Goal: Use online tool/utility: Utilize a website feature to perform a specific function

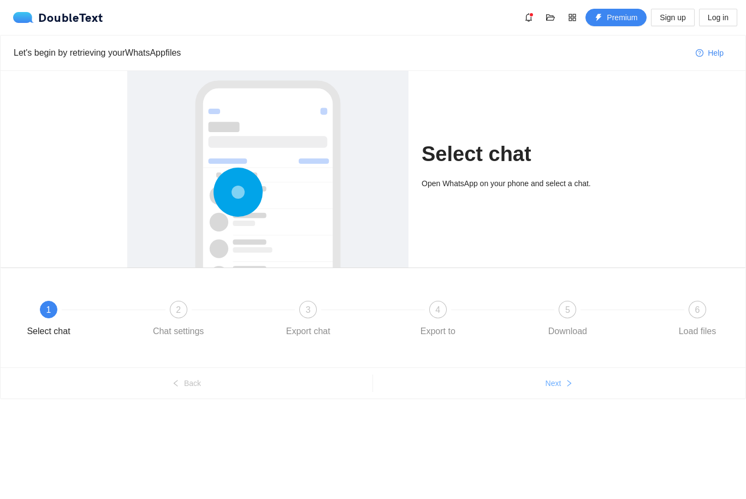
click at [545, 377] on button "Next" at bounding box center [559, 383] width 372 height 17
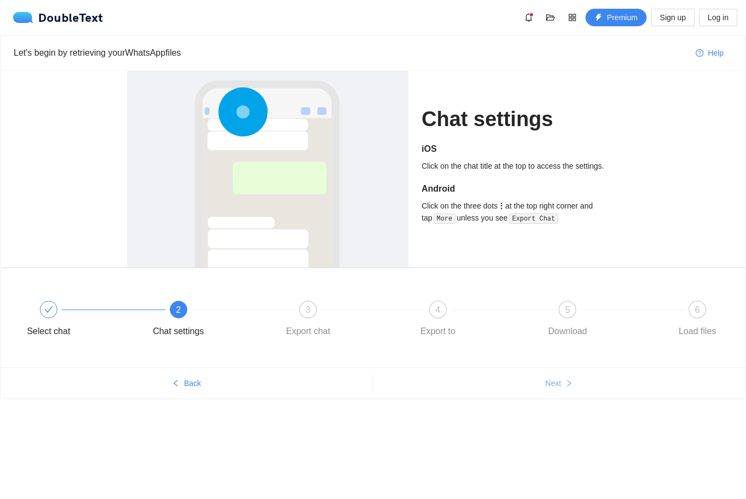
click at [545, 377] on button "Next" at bounding box center [559, 383] width 372 height 17
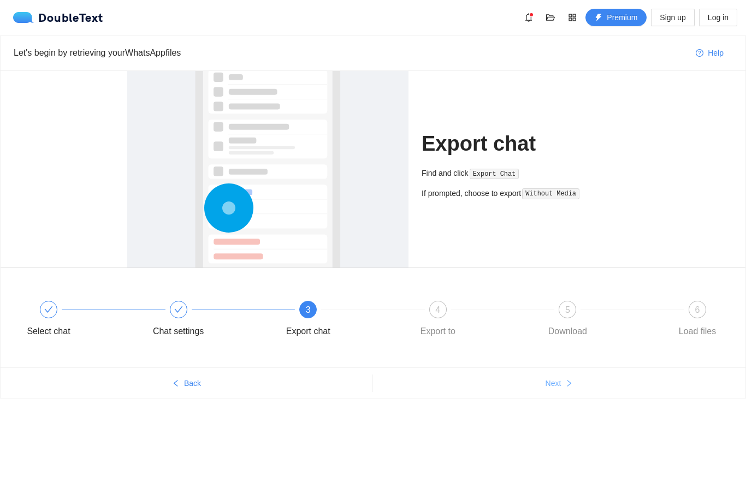
click at [545, 377] on button "Next" at bounding box center [559, 383] width 372 height 17
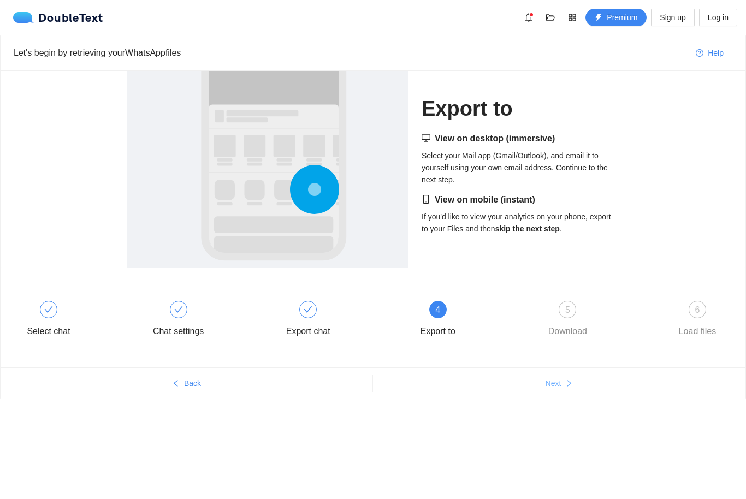
click at [545, 377] on button "Next" at bounding box center [559, 383] width 372 height 17
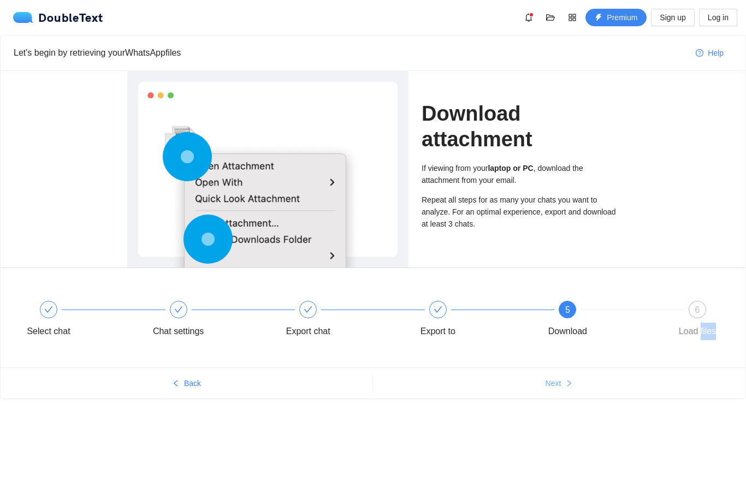
click at [545, 377] on button "Next" at bounding box center [559, 383] width 372 height 17
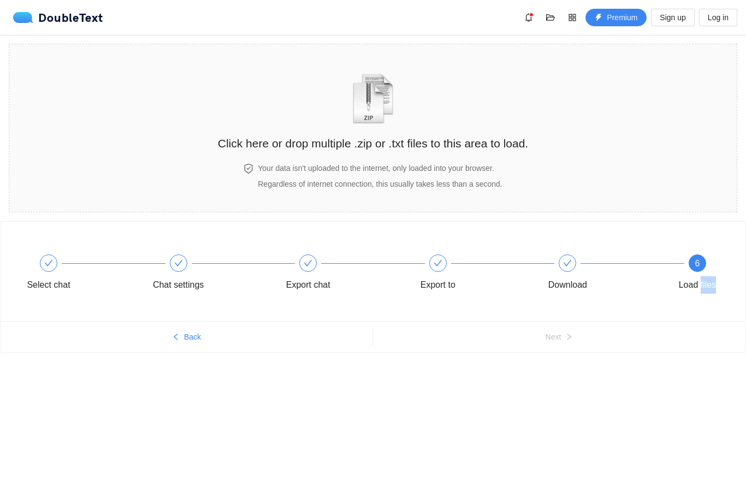
click at [667, 229] on div "Select chat Chat settings Export chat Export to Download 6 Load files" at bounding box center [373, 271] width 745 height 99
click at [386, 150] on h2 "Click here or drop multiple .zip or .txt files to this area to load." at bounding box center [373, 143] width 310 height 18
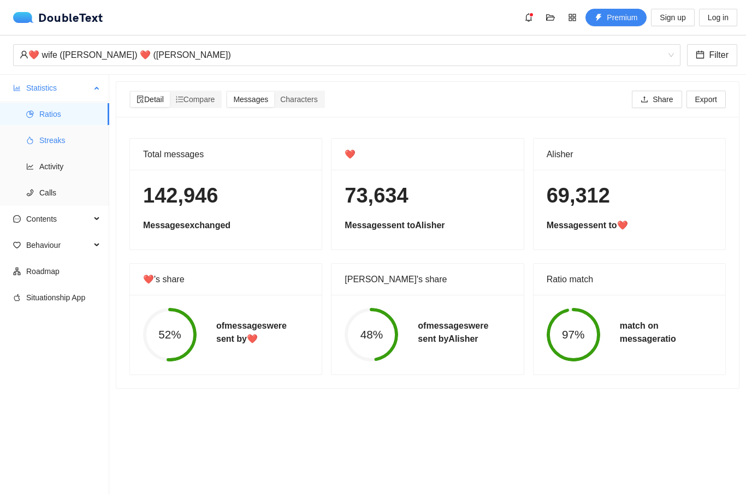
click at [84, 139] on span "Streaks" at bounding box center [69, 140] width 61 height 22
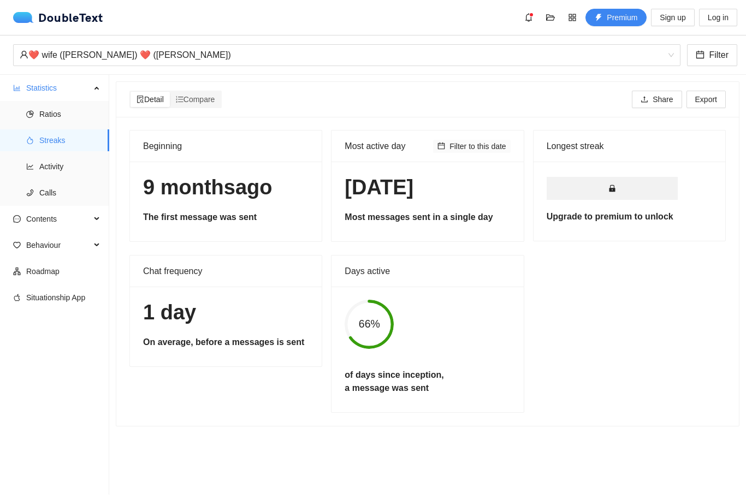
click at [467, 145] on span "Filter to this date" at bounding box center [478, 146] width 57 height 12
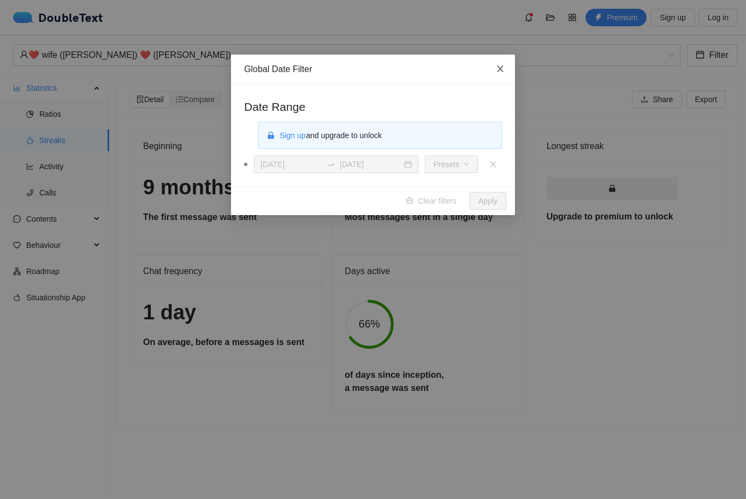
click at [505, 67] on span "Close" at bounding box center [500, 69] width 29 height 29
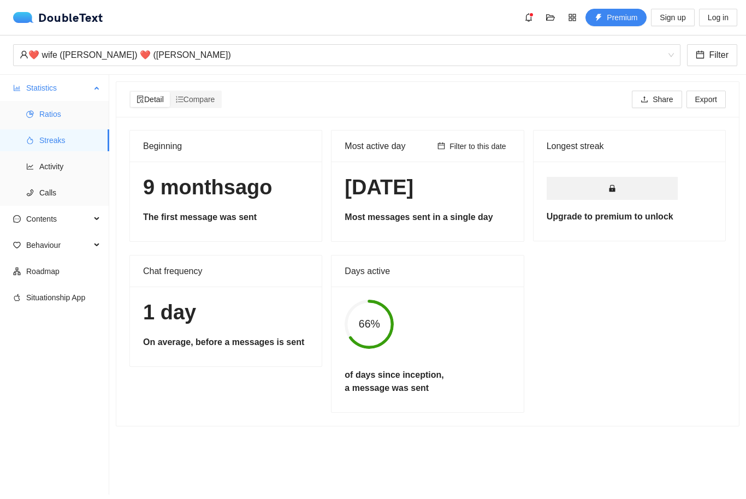
click at [84, 116] on span "Ratios" at bounding box center [69, 114] width 61 height 22
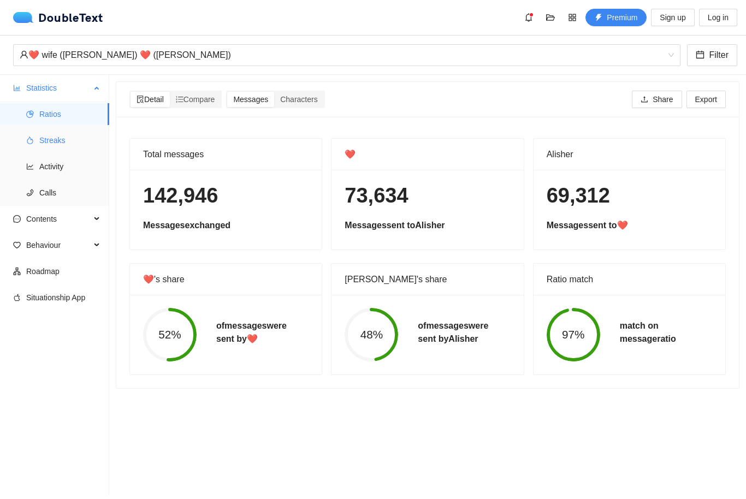
click at [34, 143] on li "Streaks" at bounding box center [54, 140] width 109 height 22
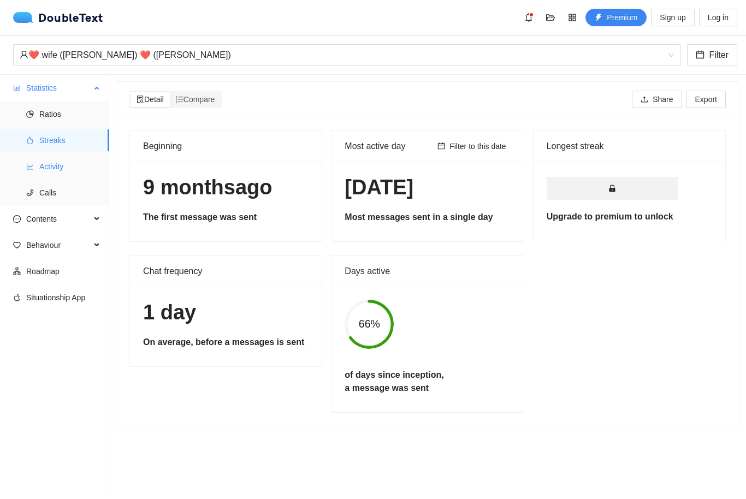
click at [26, 168] on li "Activity" at bounding box center [54, 167] width 109 height 22
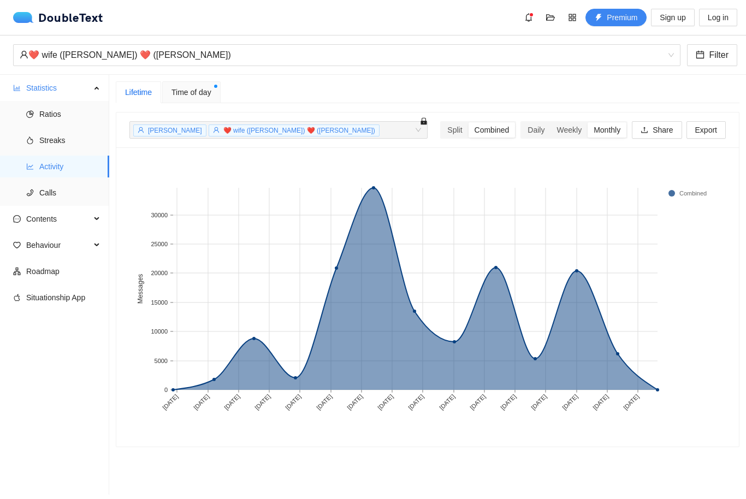
click at [372, 195] on rect at bounding box center [374, 289] width 39 height 202
click at [500, 272] on rect at bounding box center [495, 289] width 40 height 202
click at [470, 327] on rect at bounding box center [455, 289] width 41 height 202
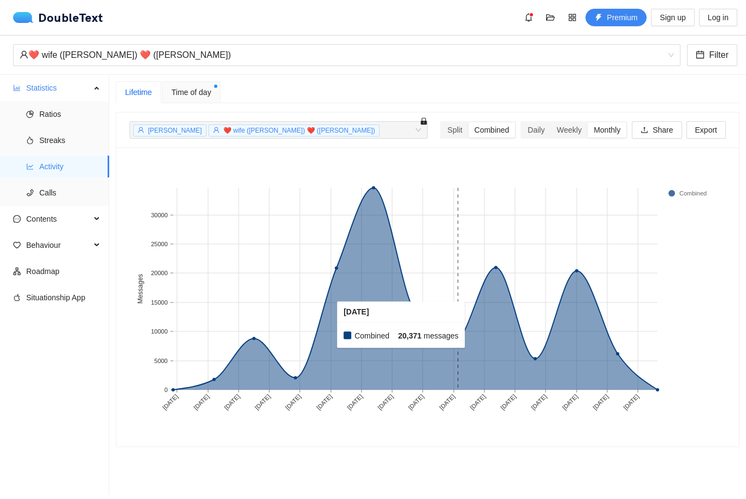
click at [592, 312] on rect at bounding box center [577, 289] width 42 height 202
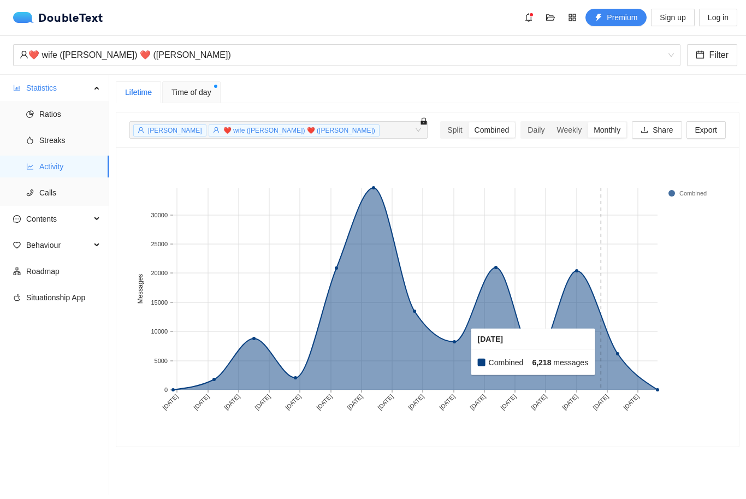
click at [623, 379] on rect at bounding box center [618, 289] width 40 height 202
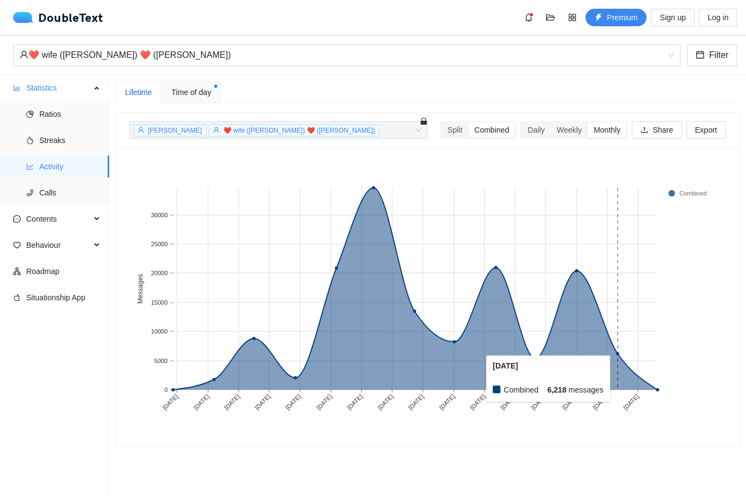
click at [643, 385] on rect at bounding box center [648, 289] width 20 height 202
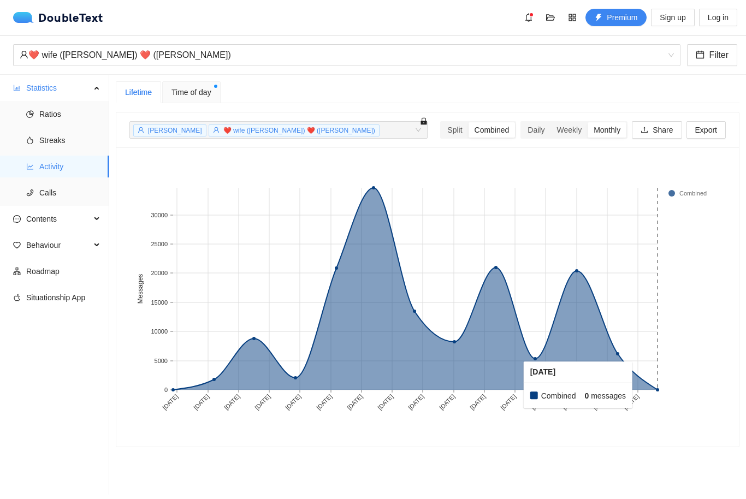
click at [638, 378] on rect at bounding box center [648, 289] width 20 height 202
click at [638, 386] on rect at bounding box center [648, 289] width 20 height 202
click at [620, 357] on rect at bounding box center [618, 289] width 40 height 202
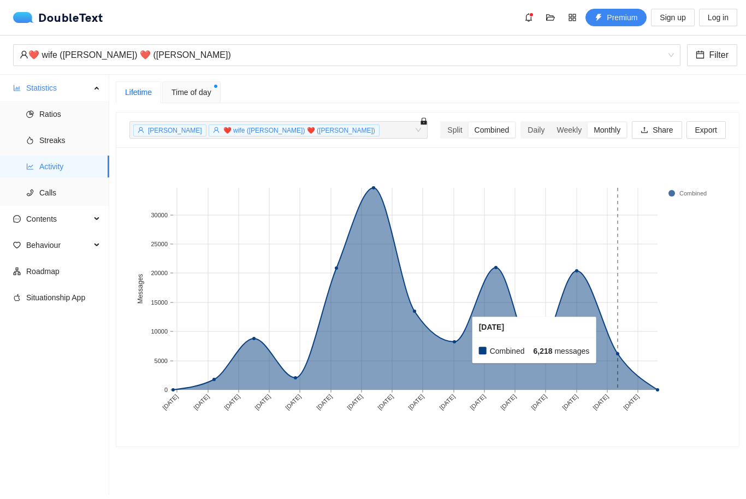
click at [599, 324] on rect at bounding box center [618, 289] width 40 height 202
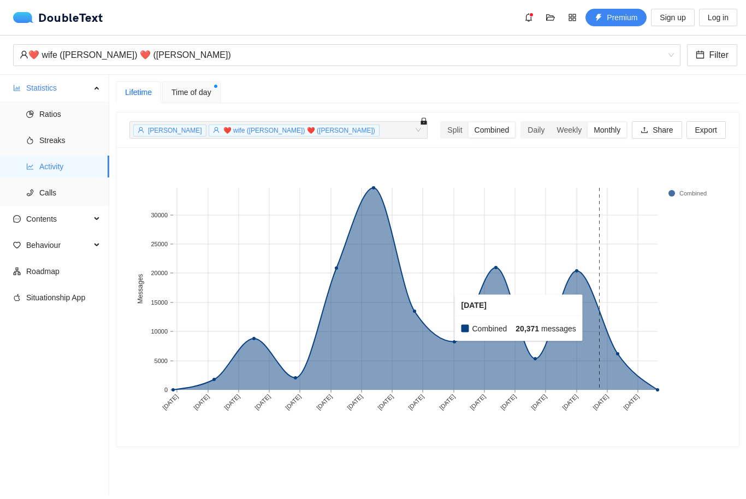
click at [588, 310] on rect at bounding box center [577, 289] width 42 height 202
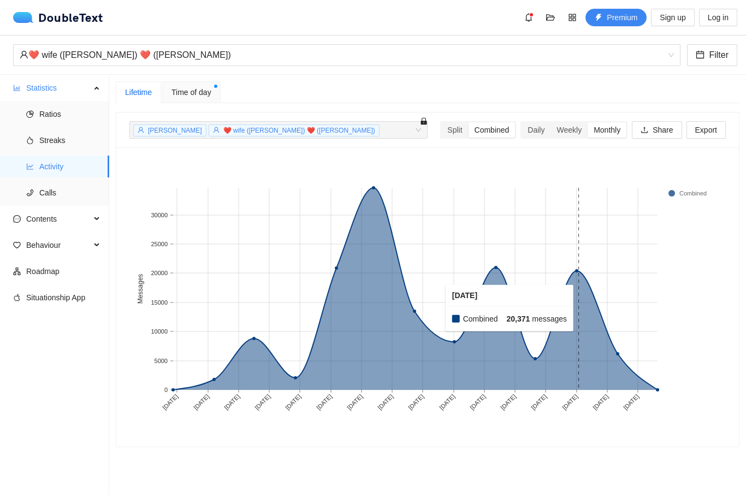
click at [574, 283] on rect at bounding box center [577, 289] width 42 height 202
click at [529, 371] on rect at bounding box center [536, 289] width 40 height 202
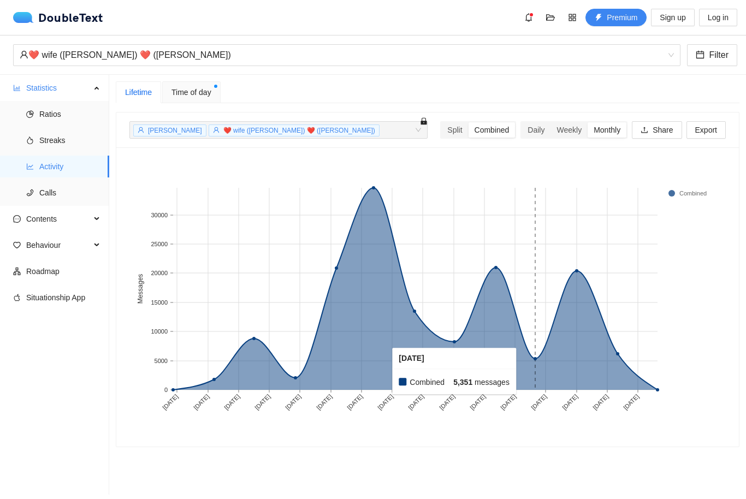
click at [244, 349] on rect at bounding box center [254, 289] width 41 height 202
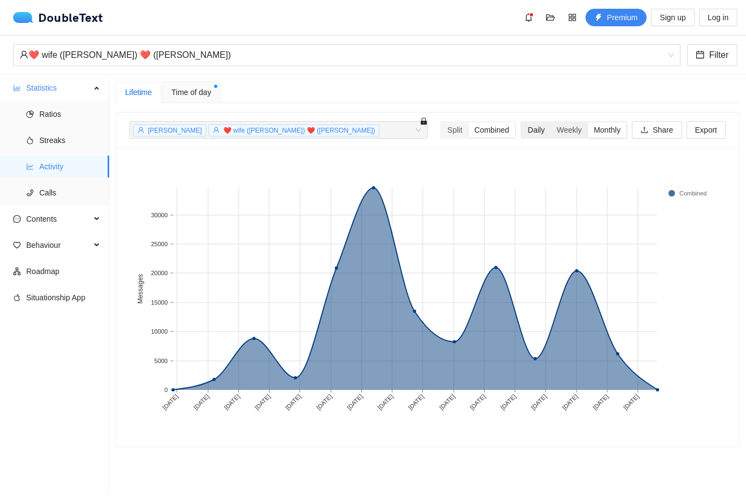
click at [530, 137] on div "Daily" at bounding box center [536, 129] width 29 height 15
click at [522, 122] on input "Daily" at bounding box center [522, 122] width 0 height 0
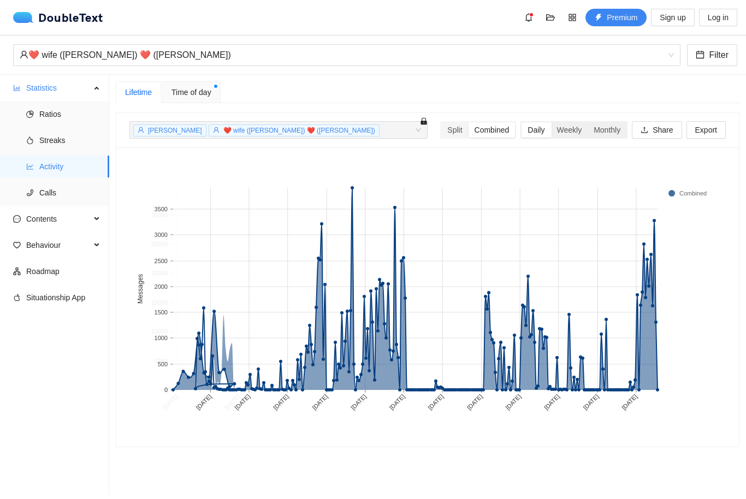
click at [533, 128] on div "Daily" at bounding box center [536, 129] width 29 height 15
click at [522, 122] on input "Daily" at bounding box center [522, 122] width 0 height 0
click at [351, 366] on rect at bounding box center [351, 289] width 2 height 202
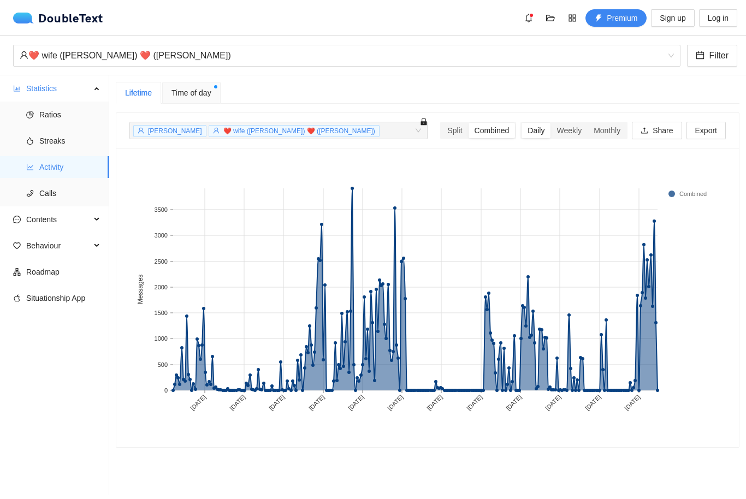
scroll to position [21, 0]
click at [27, 189] on icon "phone" at bounding box center [30, 193] width 8 height 8
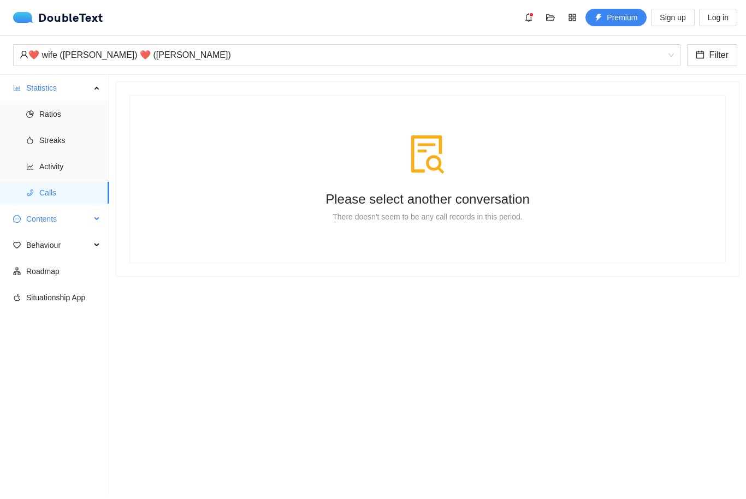
click at [23, 208] on div "Contents" at bounding box center [54, 219] width 109 height 22
click at [36, 234] on li "Word Cloud" at bounding box center [54, 245] width 109 height 22
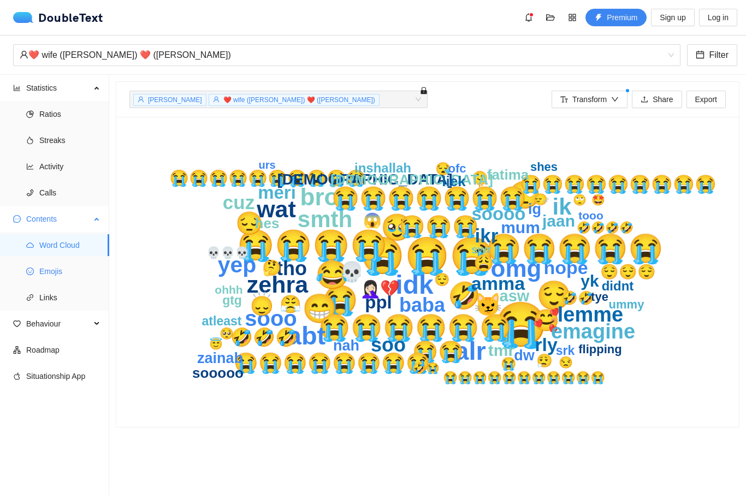
click at [32, 268] on icon "smile" at bounding box center [30, 272] width 8 height 8
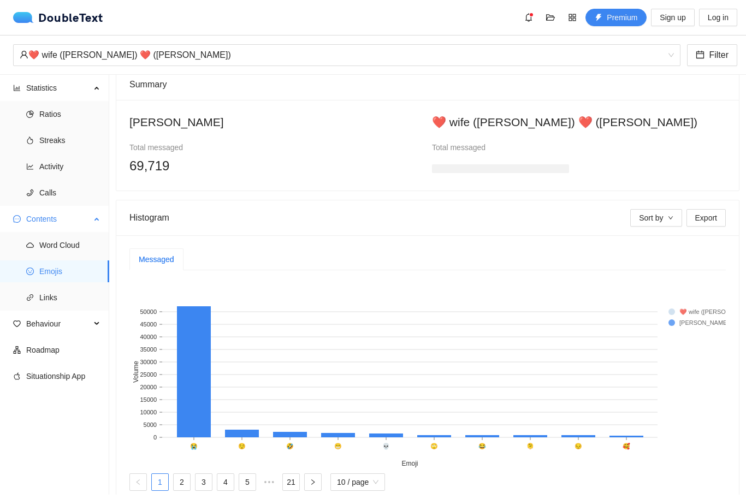
scroll to position [72, 0]
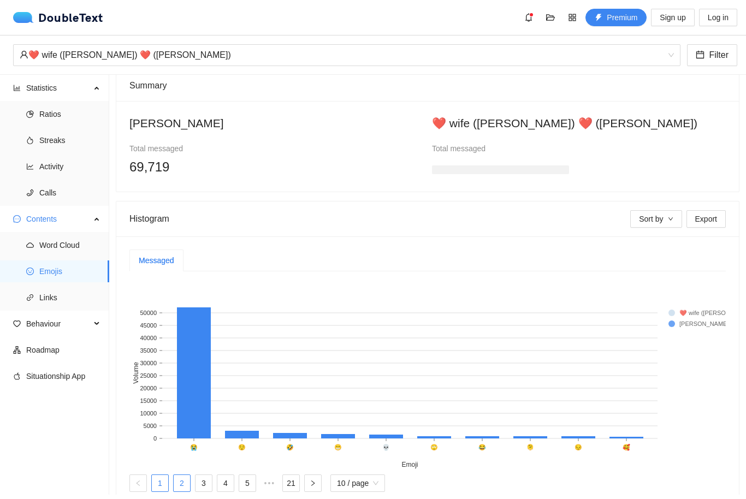
click at [190, 481] on link "2" at bounding box center [182, 483] width 16 height 16
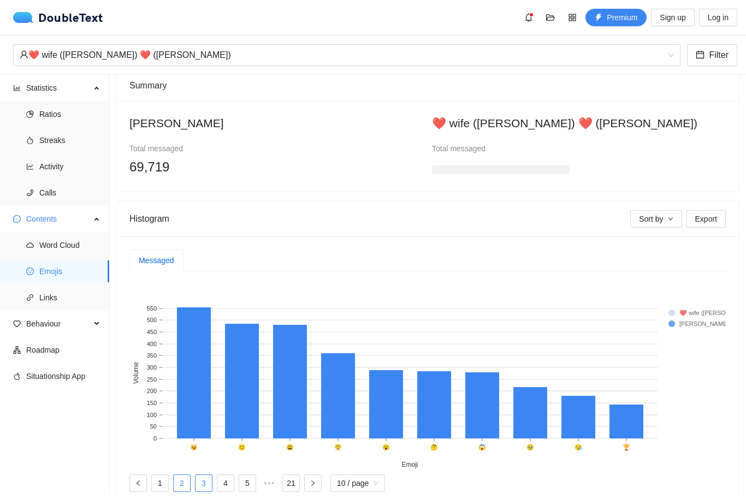
click at [212, 484] on link "3" at bounding box center [204, 483] width 16 height 16
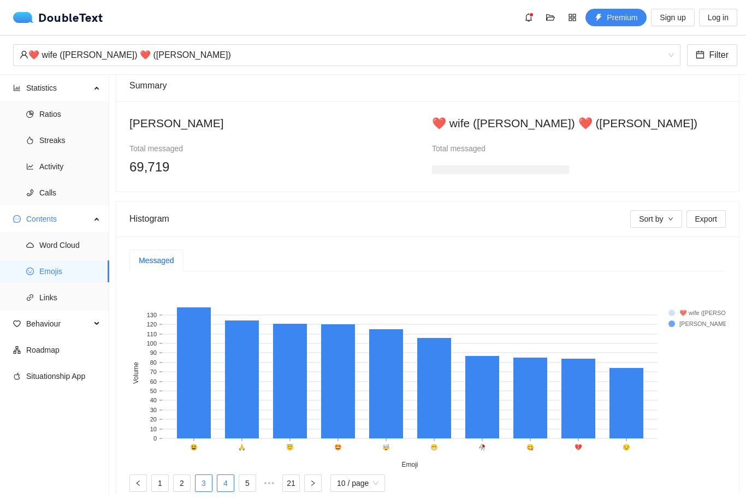
click at [234, 478] on link "4" at bounding box center [225, 483] width 16 height 16
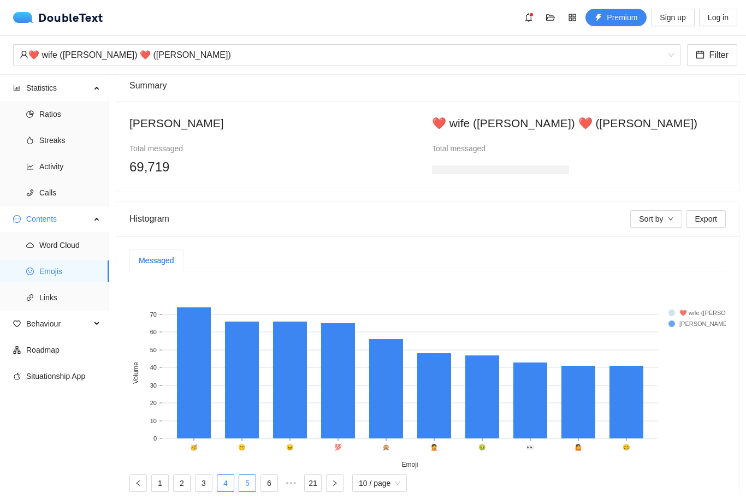
click at [256, 475] on link "5" at bounding box center [247, 483] width 16 height 16
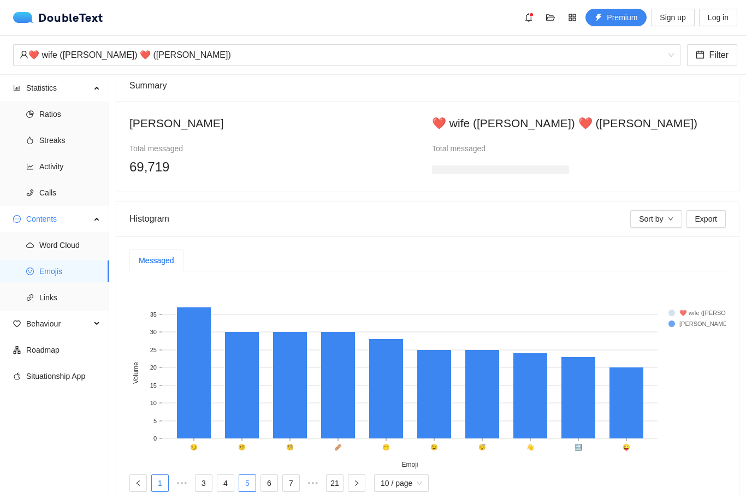
click at [168, 476] on link "1" at bounding box center [160, 483] width 16 height 16
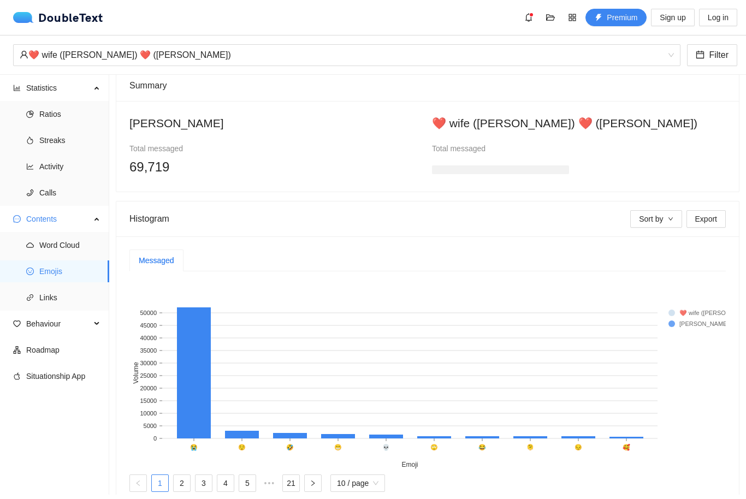
click at [551, 157] on div at bounding box center [500, 168] width 137 height 22
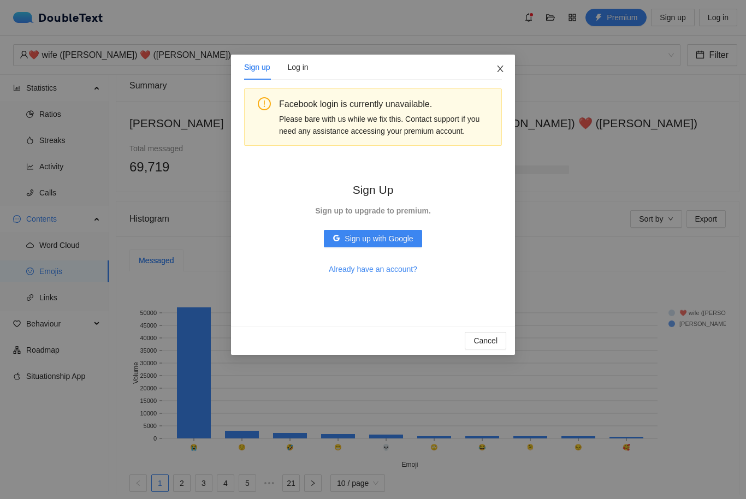
click at [498, 75] on span "Close" at bounding box center [500, 69] width 29 height 29
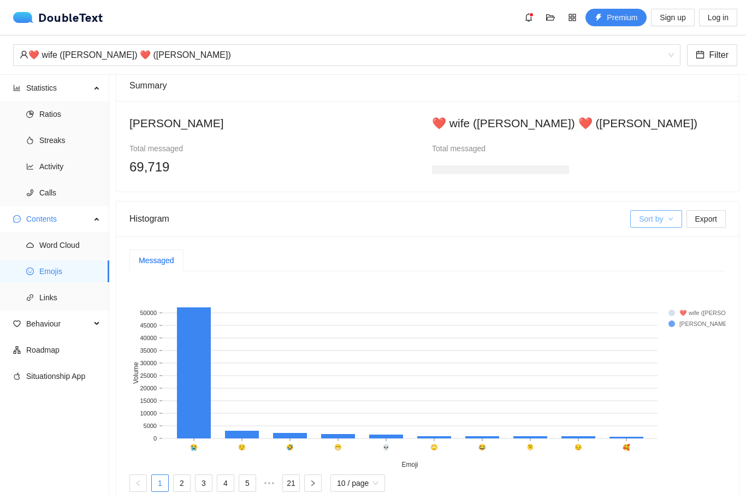
click at [659, 213] on span "Sort by" at bounding box center [651, 219] width 24 height 12
click at [640, 279] on span "❤️" at bounding box center [655, 285] width 40 height 12
click at [639, 279] on span "❤️" at bounding box center [655, 285] width 40 height 12
click at [651, 239] on div "Total Alisher ❤️" at bounding box center [654, 267] width 53 height 57
click at [643, 213] on span "Sort by" at bounding box center [651, 219] width 24 height 12
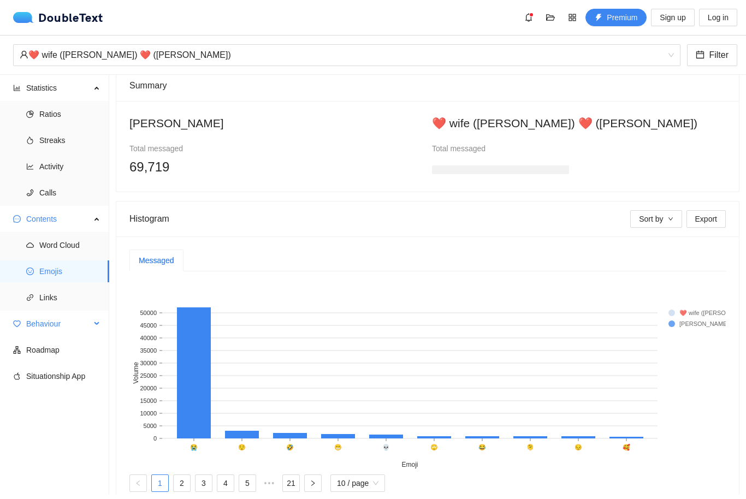
click at [42, 313] on span "Behaviour" at bounding box center [58, 324] width 64 height 22
click at [52, 339] on span "Engagement" at bounding box center [69, 350] width 61 height 22
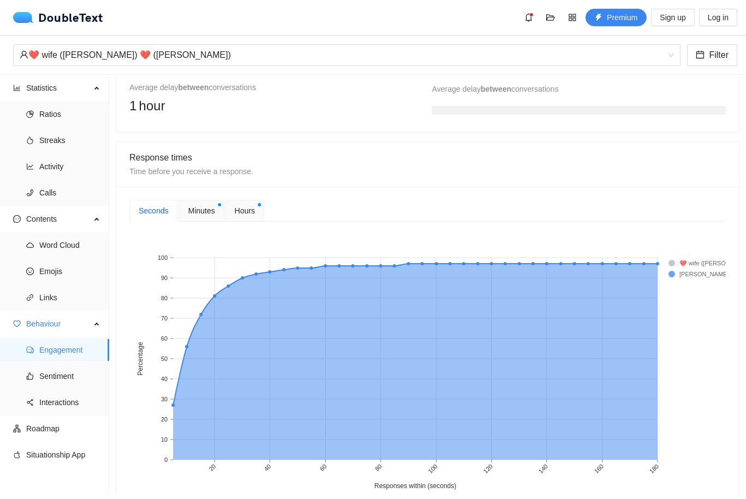
scroll to position [356, 0]
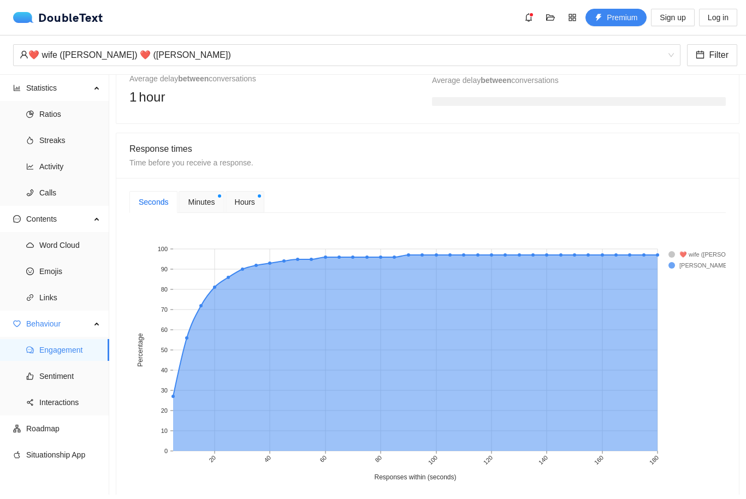
click at [199, 191] on div "Minutes" at bounding box center [201, 202] width 45 height 22
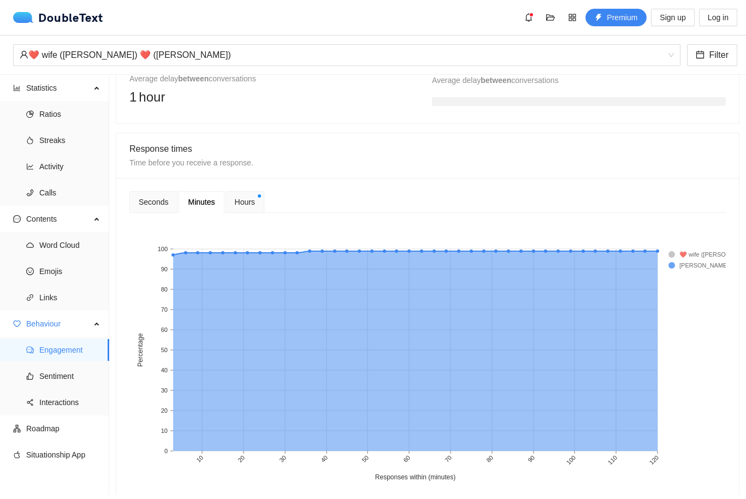
click at [235, 191] on div "Hours" at bounding box center [245, 202] width 39 height 22
click at [160, 196] on div "Seconds" at bounding box center [153, 202] width 29 height 12
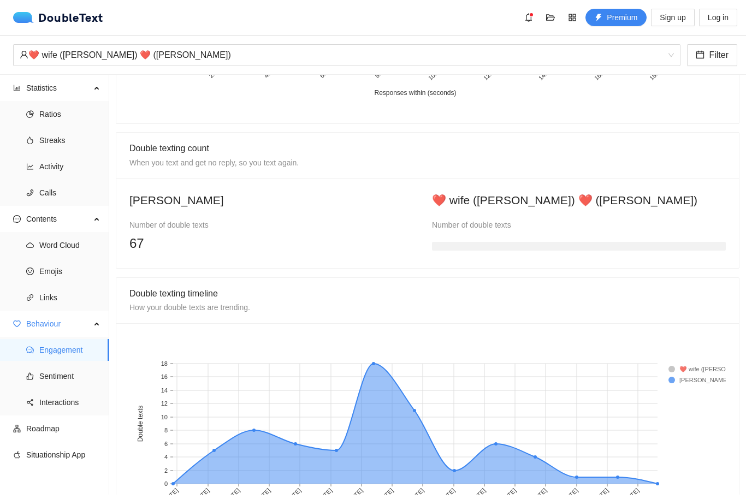
scroll to position [740, 0]
click at [77, 365] on span "Sentiment" at bounding box center [69, 376] width 61 height 22
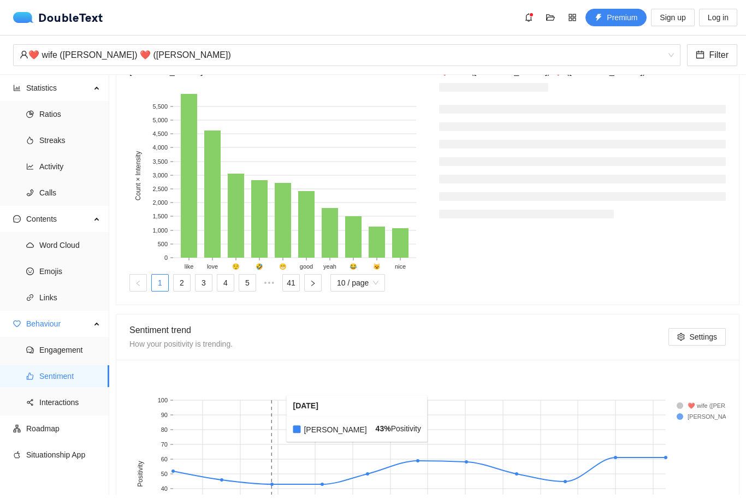
scroll to position [281, 0]
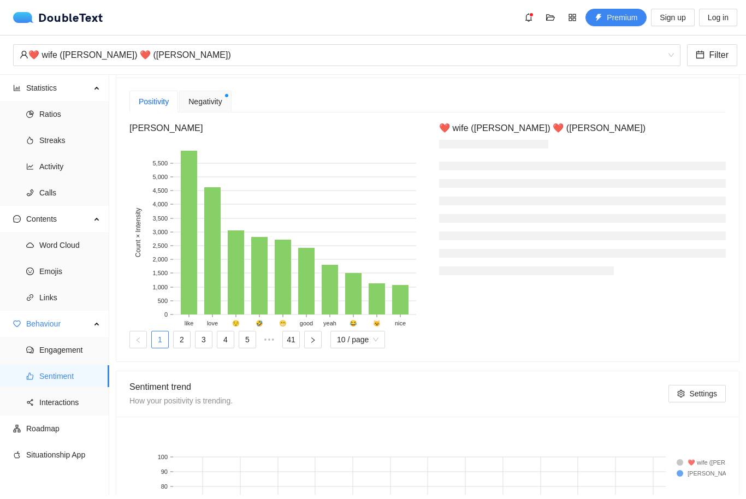
click at [207, 96] on span "Negativity" at bounding box center [204, 102] width 33 height 12
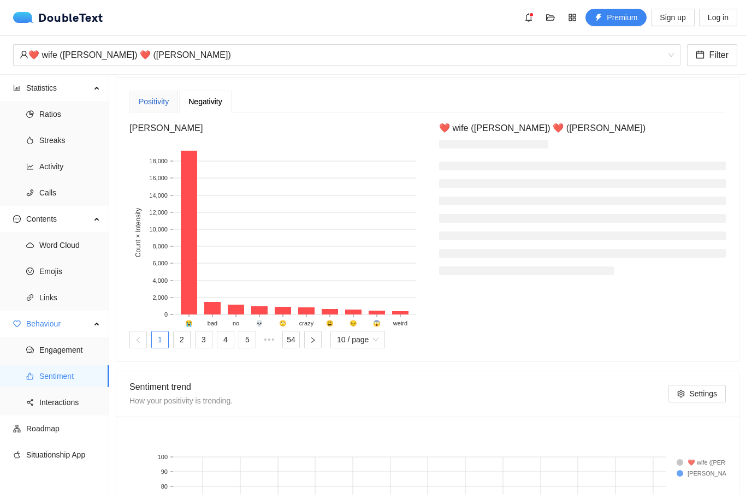
click at [159, 96] on div "Positivity" at bounding box center [154, 102] width 30 height 12
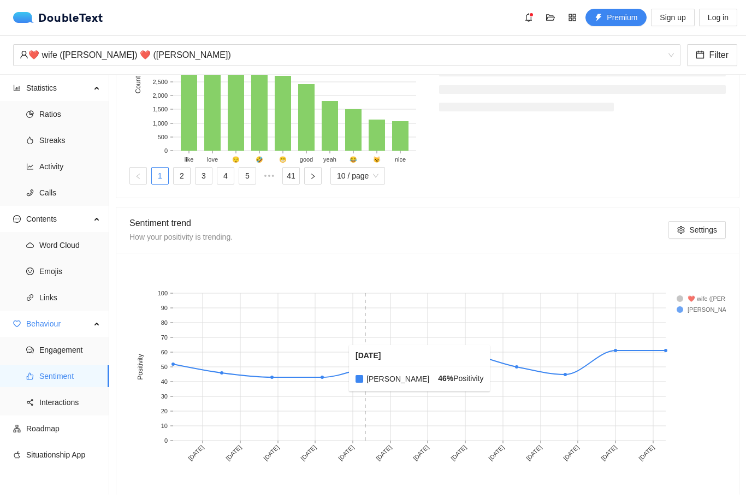
scroll to position [444, 0]
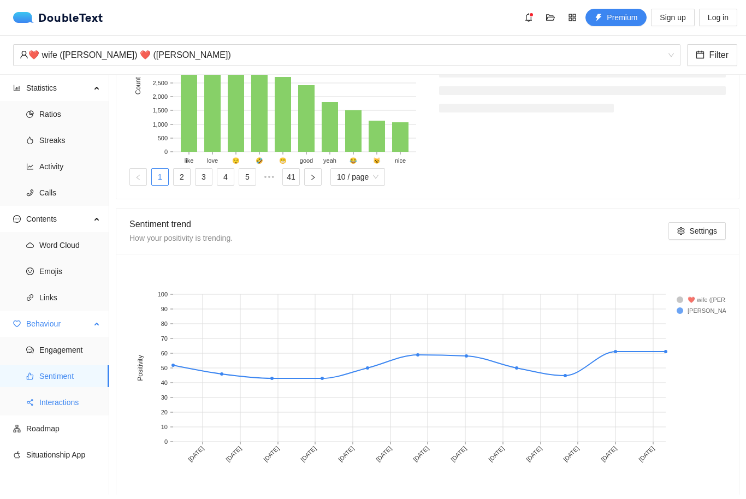
click at [88, 392] on span "Interactions" at bounding box center [69, 403] width 61 height 22
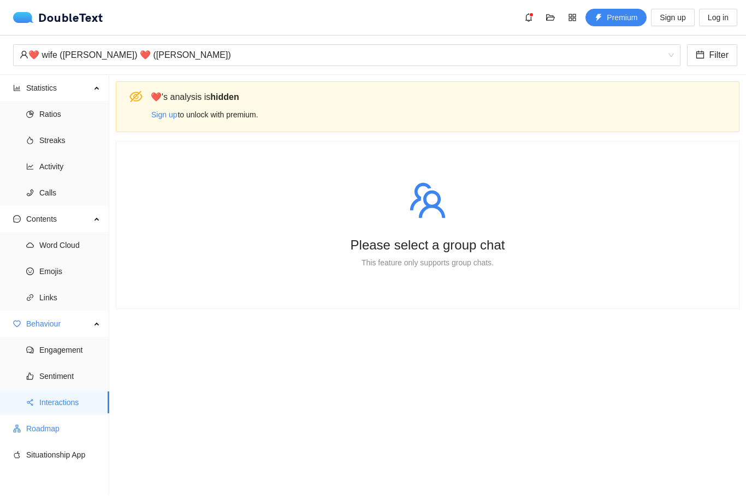
click at [82, 418] on span "Roadmap" at bounding box center [63, 429] width 74 height 22
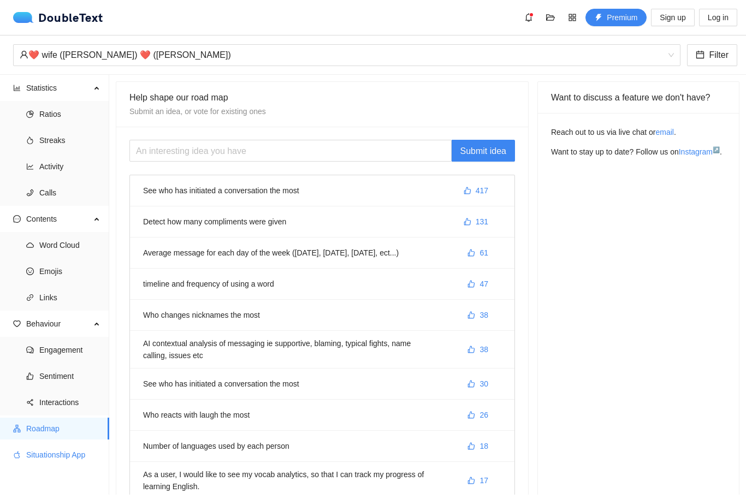
click at [73, 444] on span "Situationship App" at bounding box center [63, 455] width 74 height 22
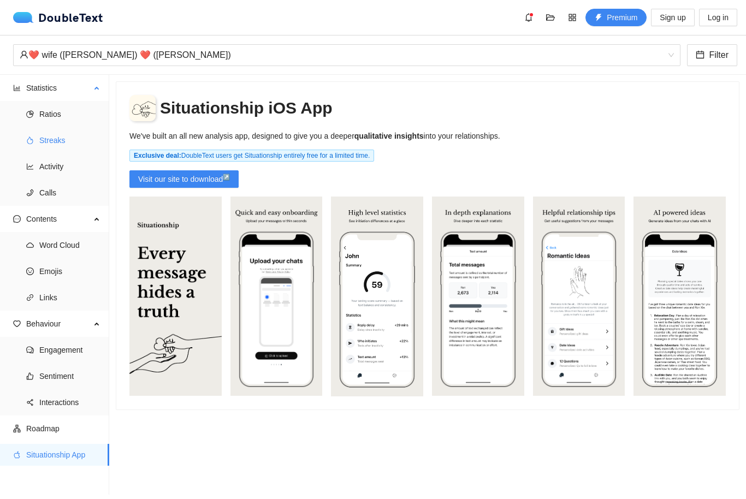
click at [79, 129] on span "Streaks" at bounding box center [69, 140] width 61 height 22
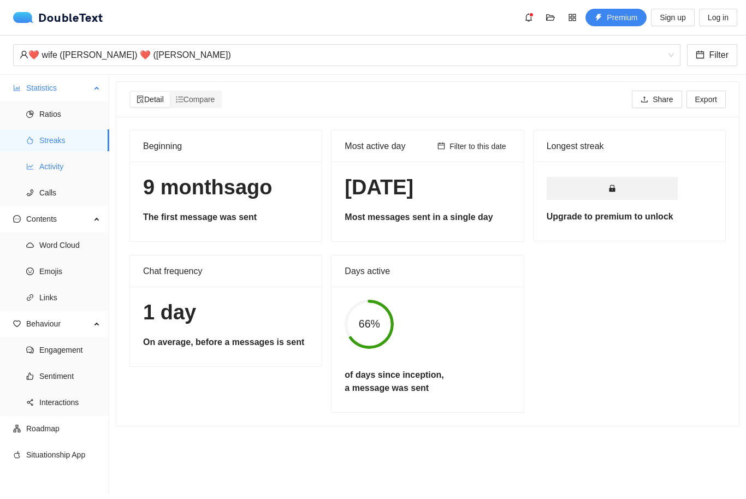
click at [77, 156] on span "Activity" at bounding box center [69, 167] width 61 height 22
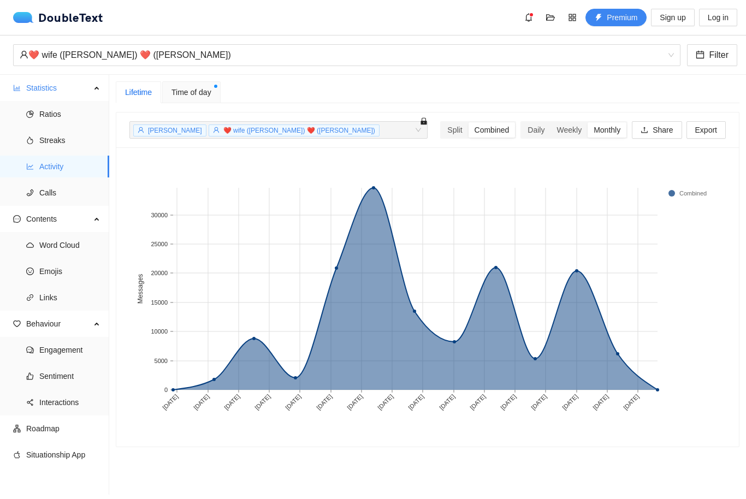
click at [175, 81] on div "Time of day" at bounding box center [191, 92] width 58 height 22
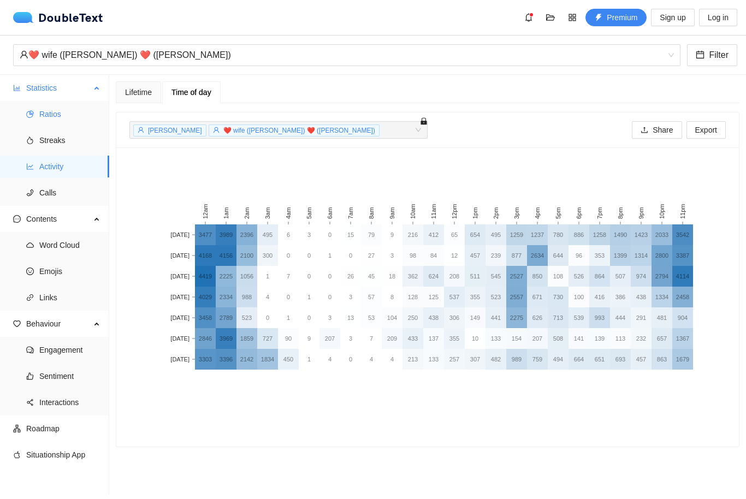
click at [73, 103] on span "Ratios" at bounding box center [69, 114] width 61 height 22
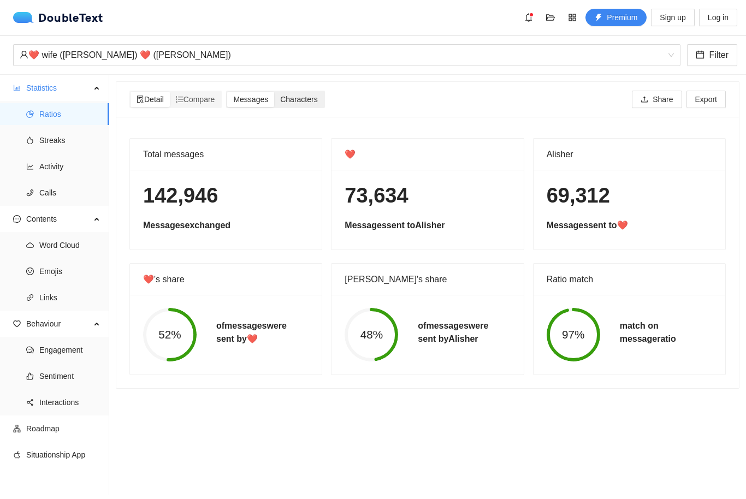
click at [310, 95] on span "Characters" at bounding box center [298, 99] width 37 height 9
click at [274, 92] on input "Characters" at bounding box center [274, 92] width 0 height 0
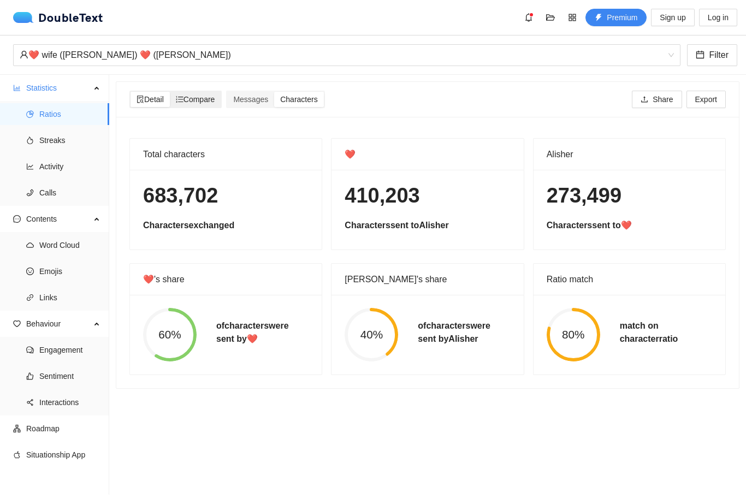
click at [211, 95] on span "Compare" at bounding box center [195, 99] width 39 height 9
click at [170, 92] on input "Compare" at bounding box center [170, 92] width 0 height 0
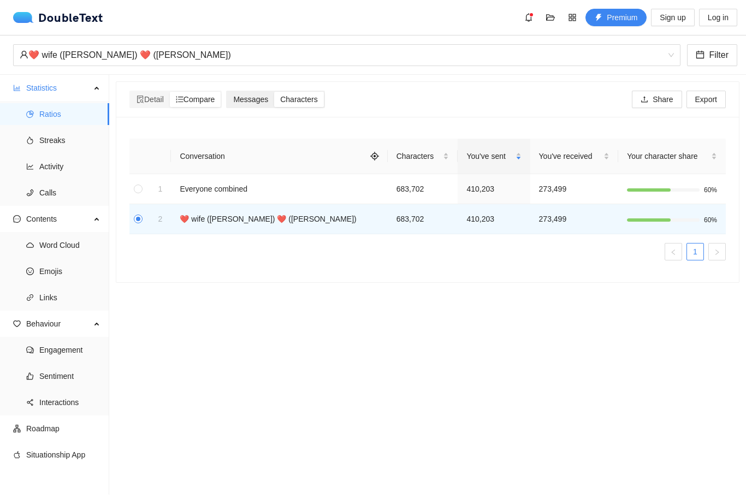
click at [274, 92] on div "Messages" at bounding box center [250, 99] width 47 height 15
click at [227, 92] on input "Messages" at bounding box center [227, 92] width 0 height 0
click at [455, 243] on ul "1" at bounding box center [427, 251] width 596 height 17
click at [147, 92] on div "Detail" at bounding box center [150, 99] width 39 height 15
click at [131, 92] on input "Detail" at bounding box center [131, 92] width 0 height 0
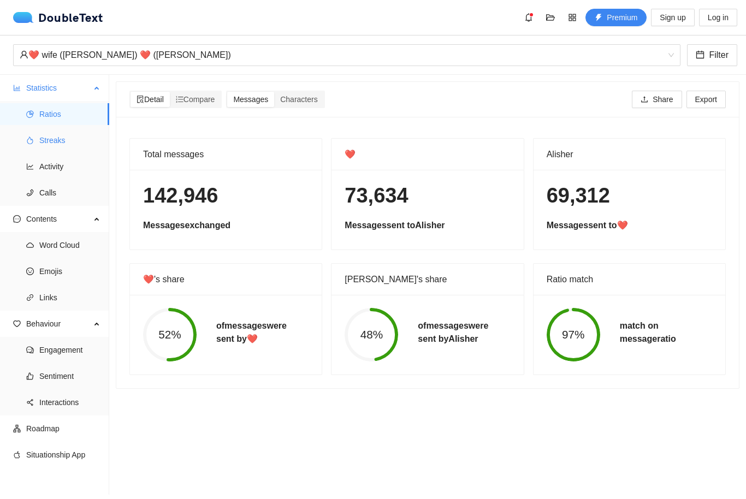
click at [84, 129] on span "Streaks" at bounding box center [69, 140] width 61 height 22
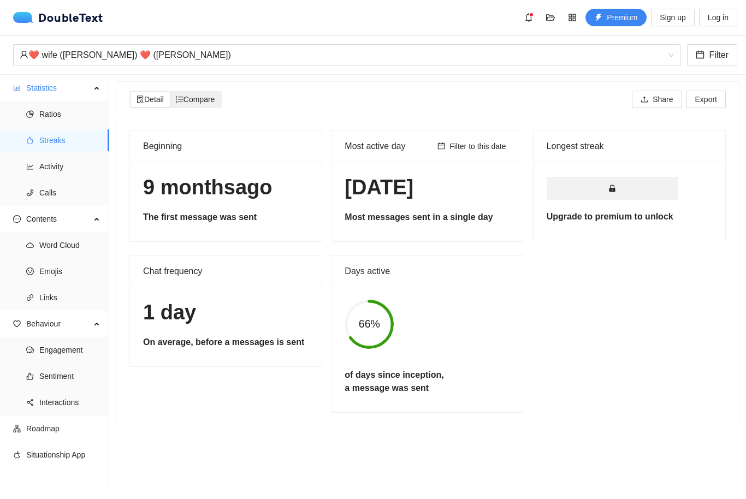
click at [215, 95] on span "Compare" at bounding box center [195, 99] width 39 height 9
click at [170, 92] on input "Compare" at bounding box center [170, 92] width 0 height 0
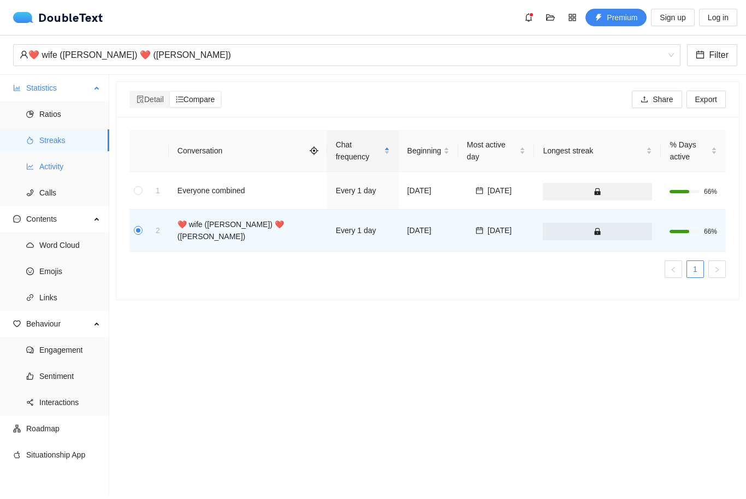
click at [85, 156] on span "Activity" at bounding box center [69, 167] width 61 height 22
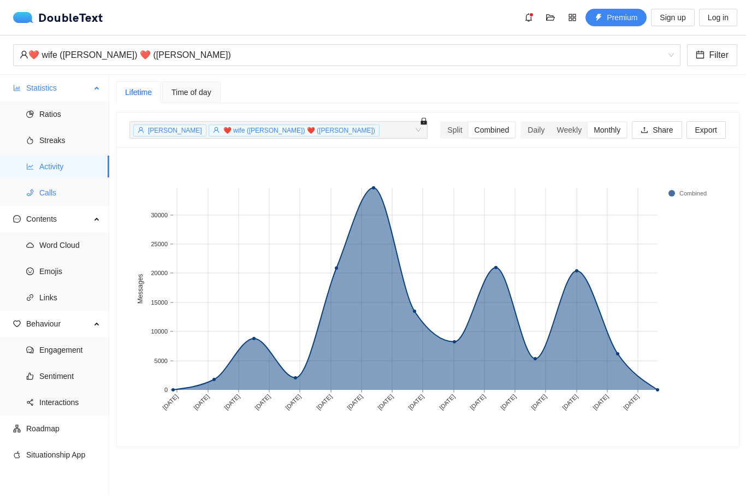
click at [80, 182] on span "Calls" at bounding box center [69, 193] width 61 height 22
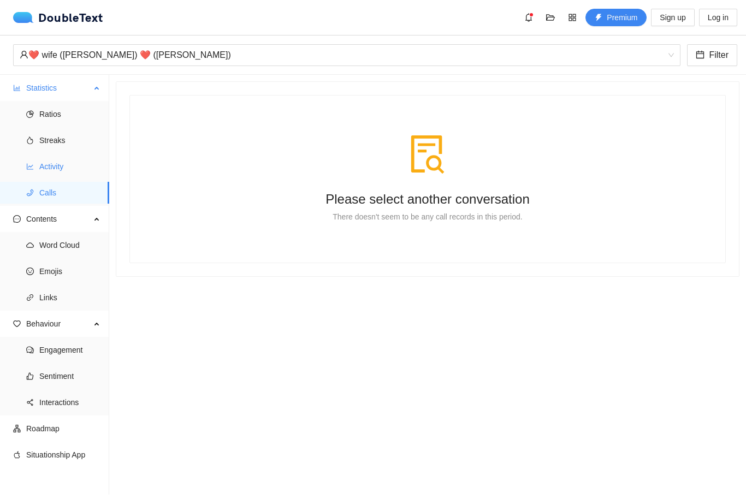
click at [81, 156] on span "Activity" at bounding box center [69, 167] width 61 height 22
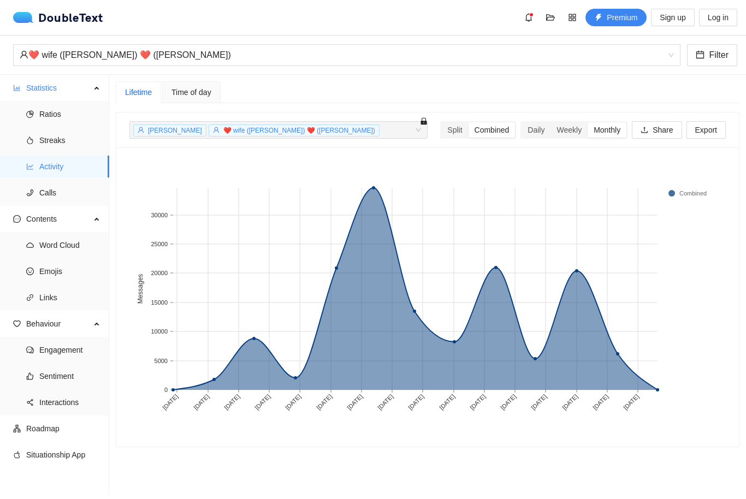
click at [189, 81] on div "Time of day" at bounding box center [191, 92] width 58 height 22
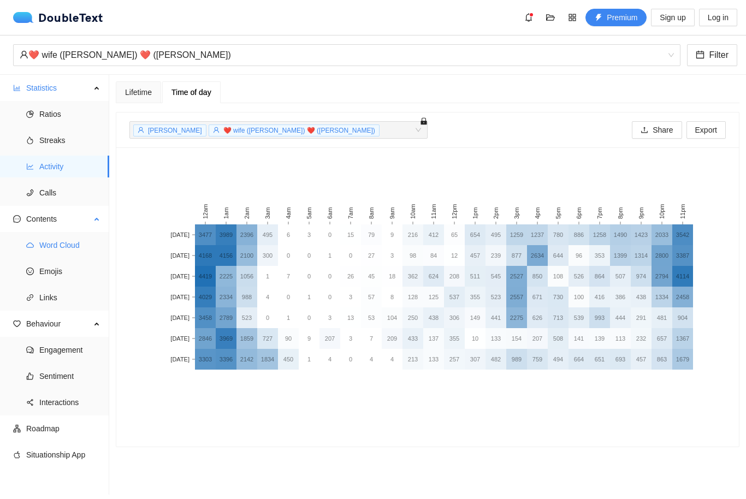
click at [88, 234] on span "Word Cloud" at bounding box center [69, 245] width 61 height 22
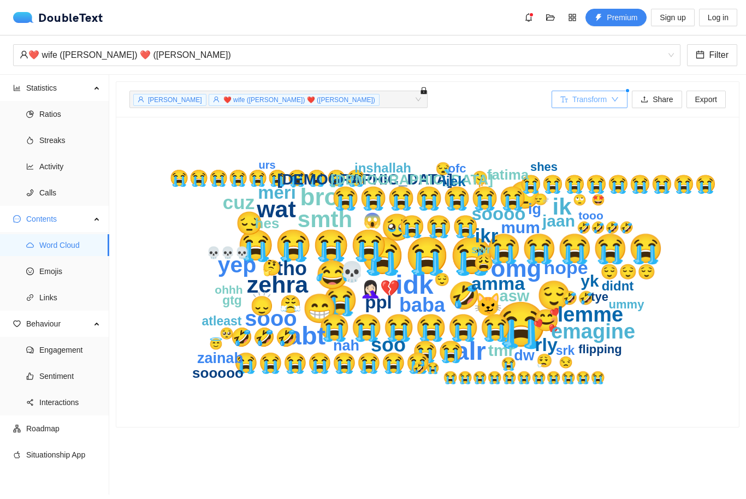
click at [593, 93] on span "Transform" at bounding box center [589, 99] width 34 height 12
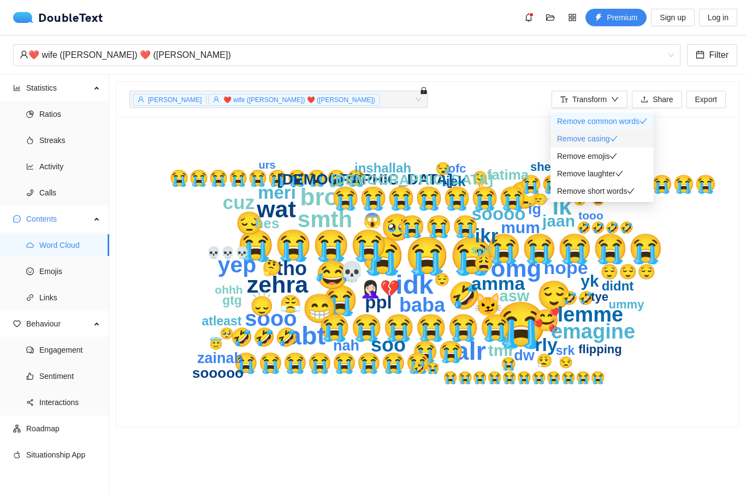
click at [600, 134] on span "Remove casing" at bounding box center [583, 138] width 53 height 9
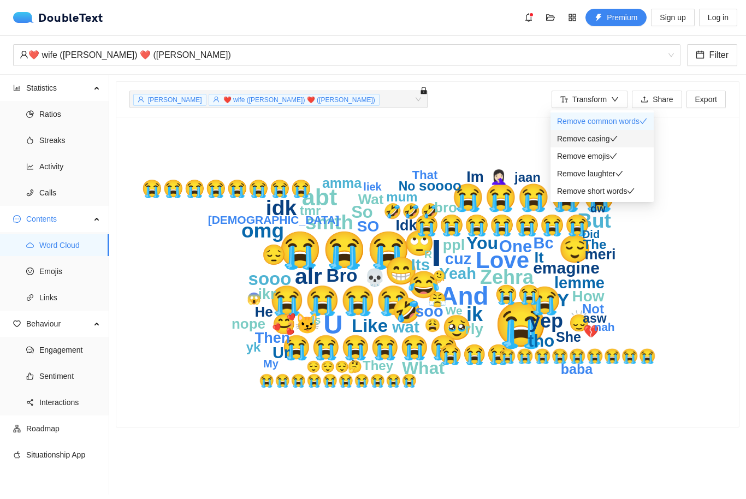
click at [600, 134] on span "Remove casing" at bounding box center [583, 138] width 53 height 9
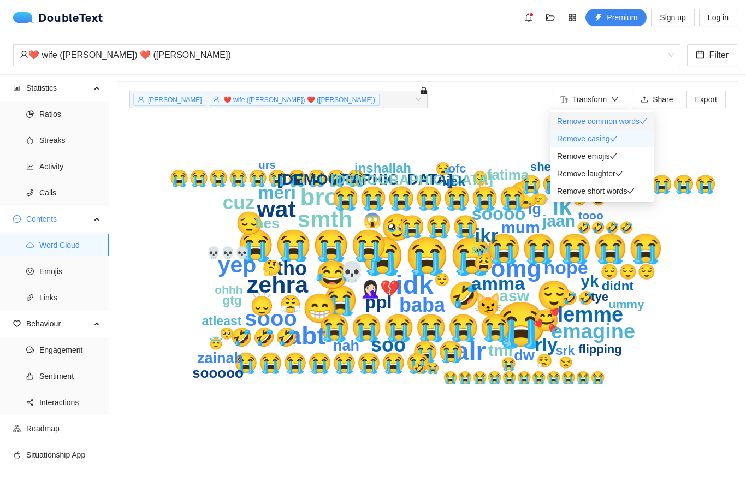
click at [606, 117] on span "Remove common words" at bounding box center [598, 121] width 82 height 9
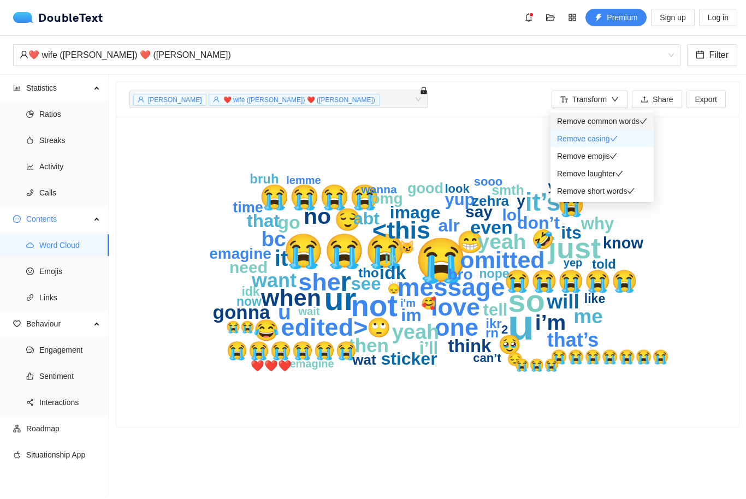
click at [606, 117] on span "Remove common words" at bounding box center [598, 121] width 82 height 9
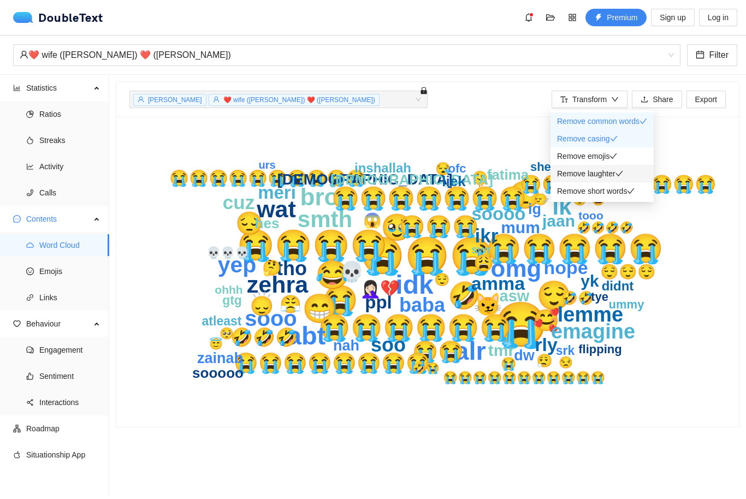
click at [613, 169] on span "Remove laughter" at bounding box center [586, 173] width 58 height 9
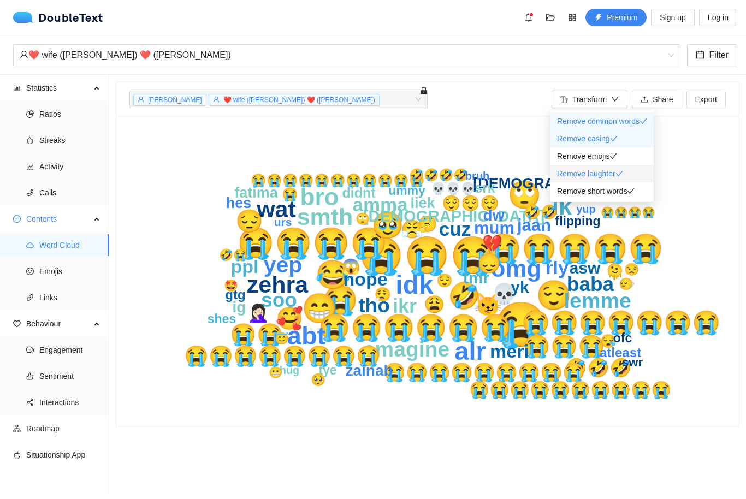
click at [613, 169] on span "Remove laughter" at bounding box center [586, 173] width 58 height 9
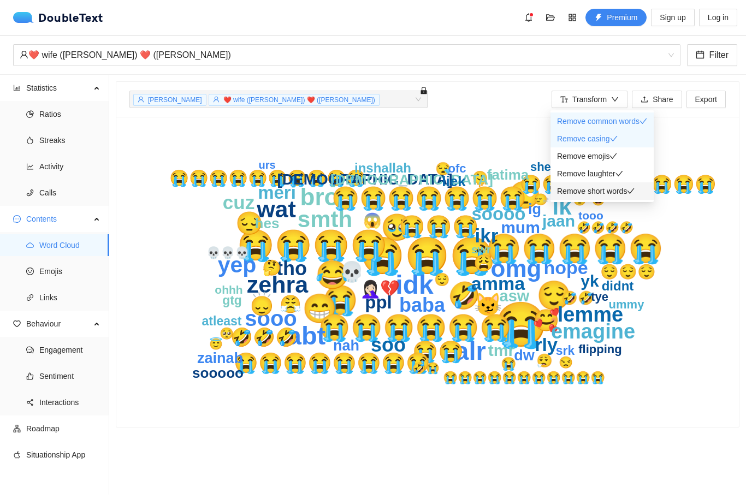
click at [627, 187] on span "Remove short words" at bounding box center [592, 191] width 70 height 9
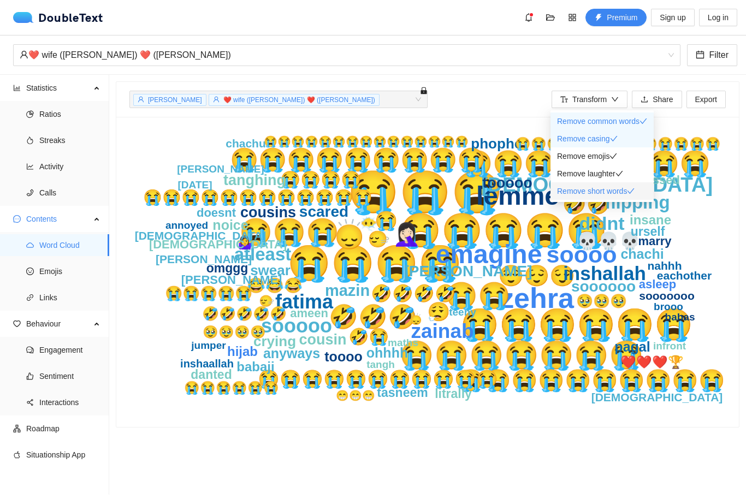
click at [627, 187] on span "Remove short words" at bounding box center [592, 191] width 70 height 9
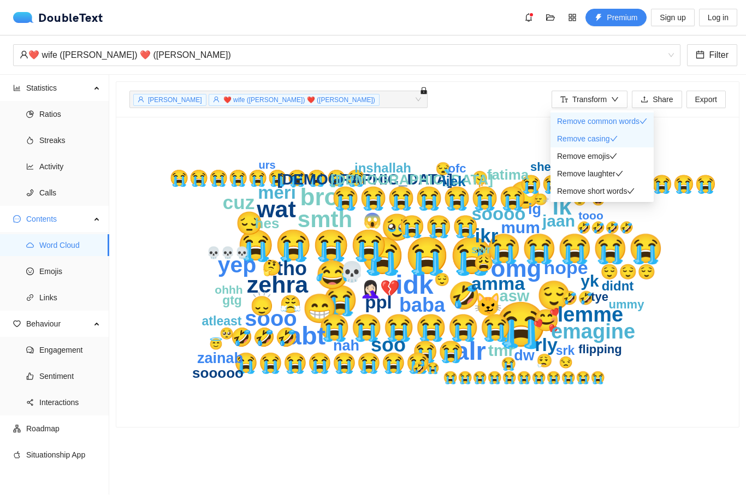
click at [659, 359] on icon "😭 😭😭😭 😭😭😭😭 😭 😌 😁 😭😭😭😭😭 😂 🙄 idk 🤣 🥹 😭😭😭😭😭😭 alr abt bro omg zehra wat ik smth 😭😭😭…" at bounding box center [427, 272] width 596 height 284
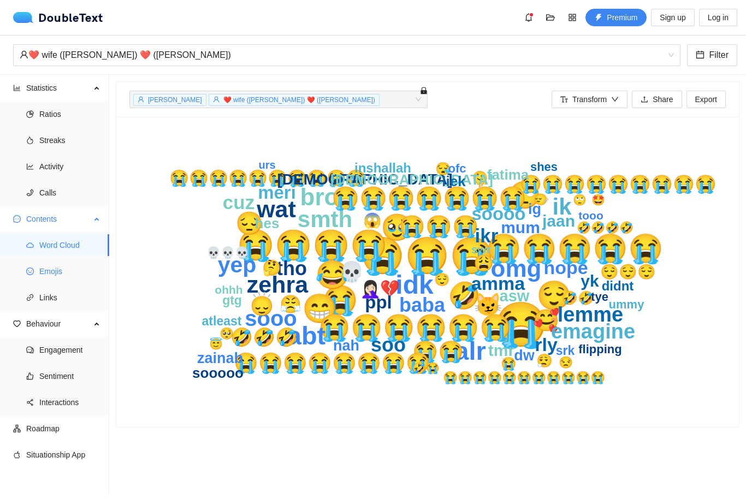
click at [74, 261] on span "Emojis" at bounding box center [69, 272] width 61 height 22
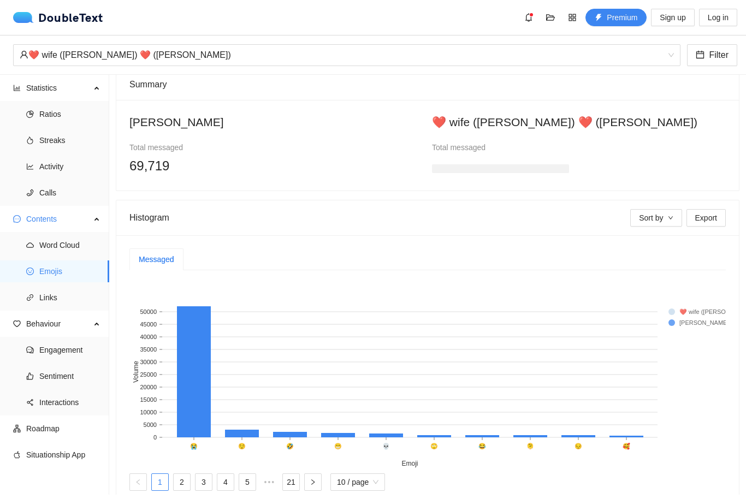
scroll to position [72, 0]
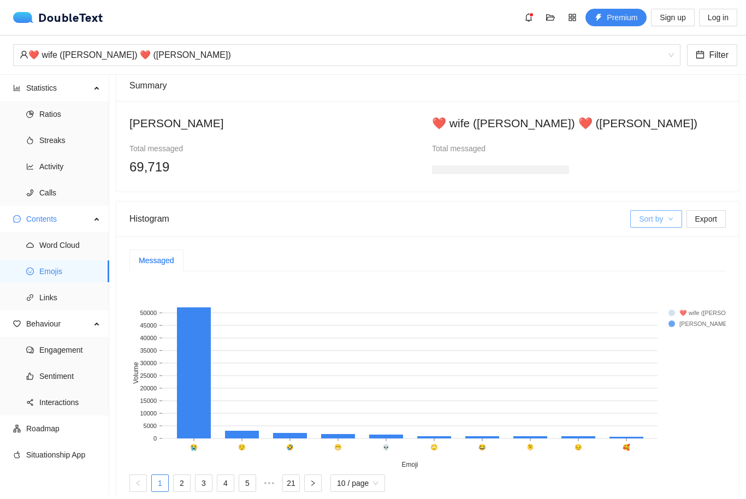
click at [661, 213] on span "Sort by" at bounding box center [651, 219] width 24 height 12
click at [376, 250] on div "Messaged" at bounding box center [427, 261] width 596 height 22
